Goal: Task Accomplishment & Management: Manage account settings

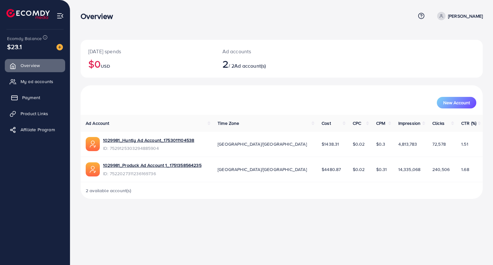
click at [37, 102] on link "Payment" at bounding box center [35, 97] width 60 height 13
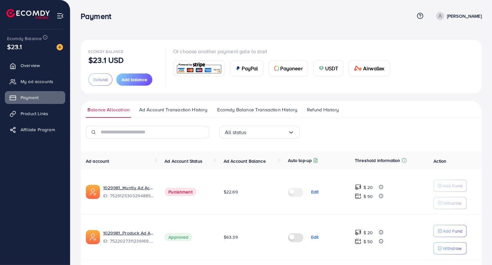
scroll to position [21, 0]
click at [160, 111] on span "Ad Account Transaction History" at bounding box center [173, 109] width 68 height 7
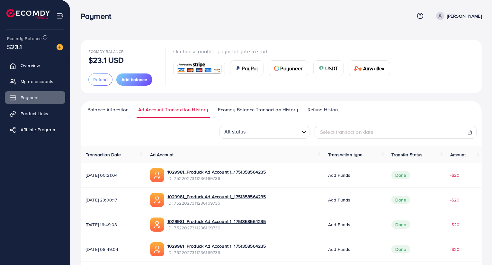
click at [239, 110] on span "Ecomdy Balance Transaction History" at bounding box center [258, 109] width 80 height 7
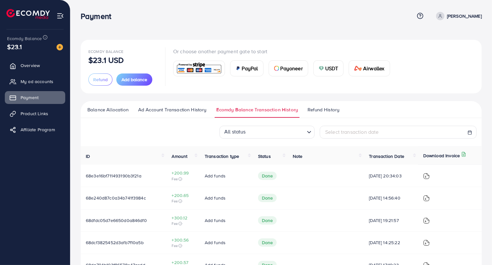
click at [111, 110] on span "Balance Allocation" at bounding box center [107, 109] width 41 height 7
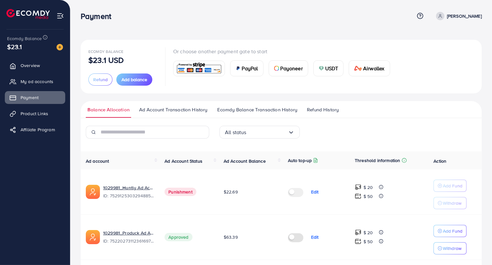
click at [436, 12] on span at bounding box center [440, 16] width 8 height 8
click at [385, 40] on div "Ecomdy Balance $23.1 USD Refund Add balance Or choose another payment gate to s…" at bounding box center [281, 67] width 401 height 54
click at [29, 77] on link "My ad accounts" at bounding box center [35, 81] width 60 height 13
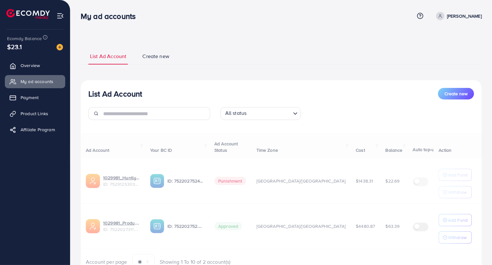
select select
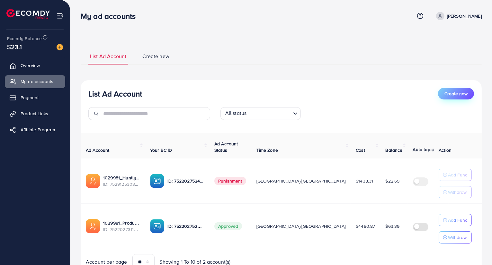
click at [459, 91] on span "Create new" at bounding box center [455, 94] width 23 height 6
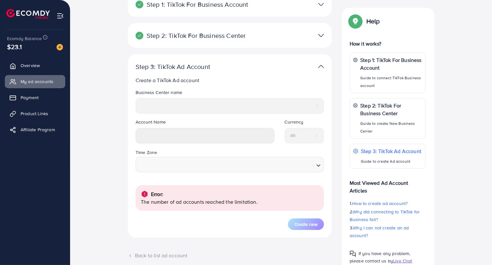
scroll to position [123, 0]
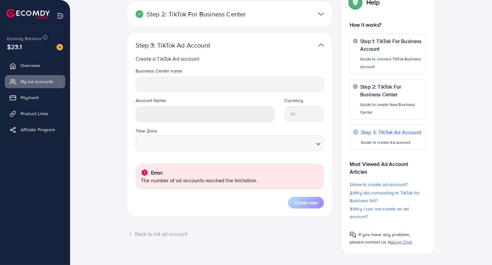
click at [132, 238] on div "Back to list ad account" at bounding box center [230, 234] width 204 height 7
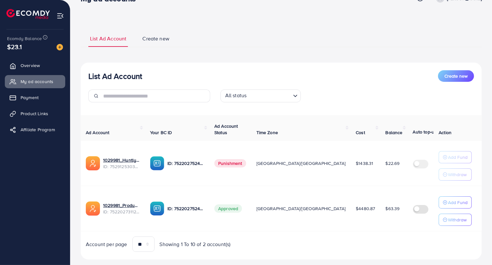
scroll to position [30, 0]
